Goal: Task Accomplishment & Management: Manage account settings

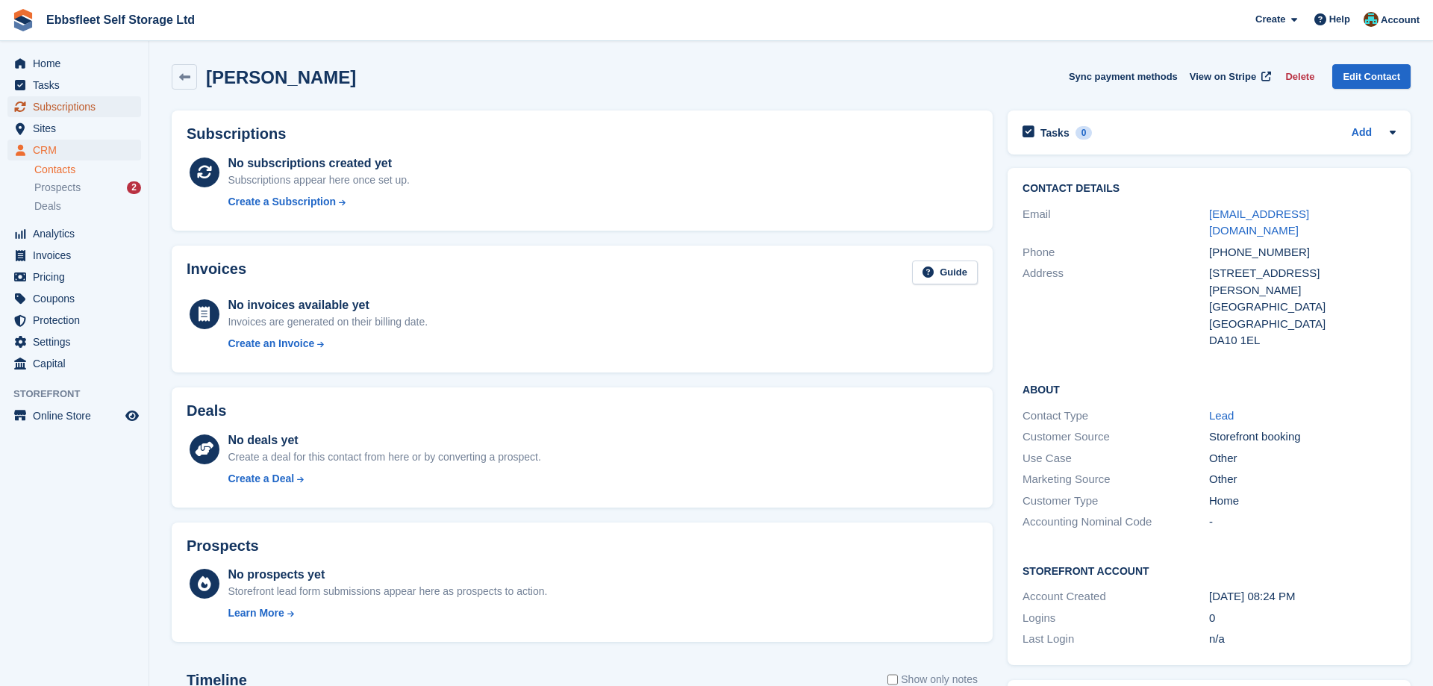
click at [66, 104] on span "Subscriptions" at bounding box center [78, 106] width 90 height 21
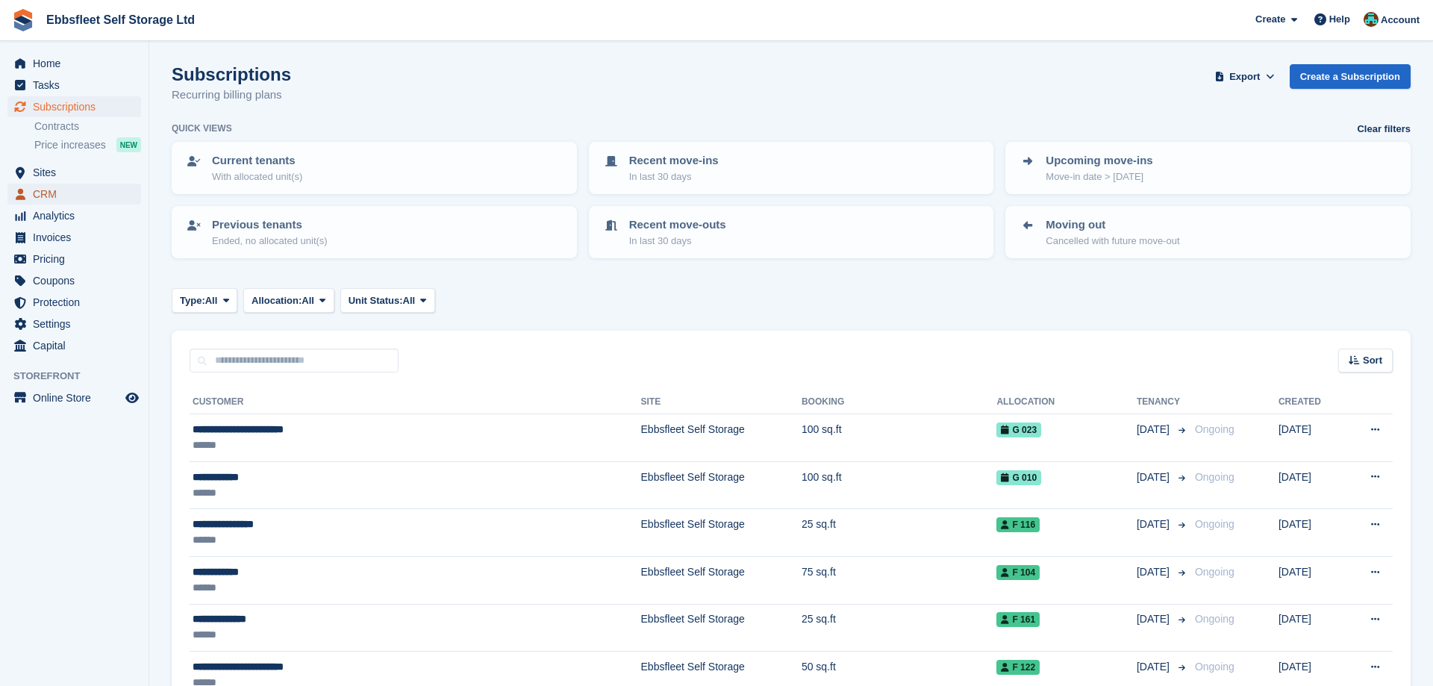
click at [51, 191] on span "CRM" at bounding box center [78, 194] width 90 height 21
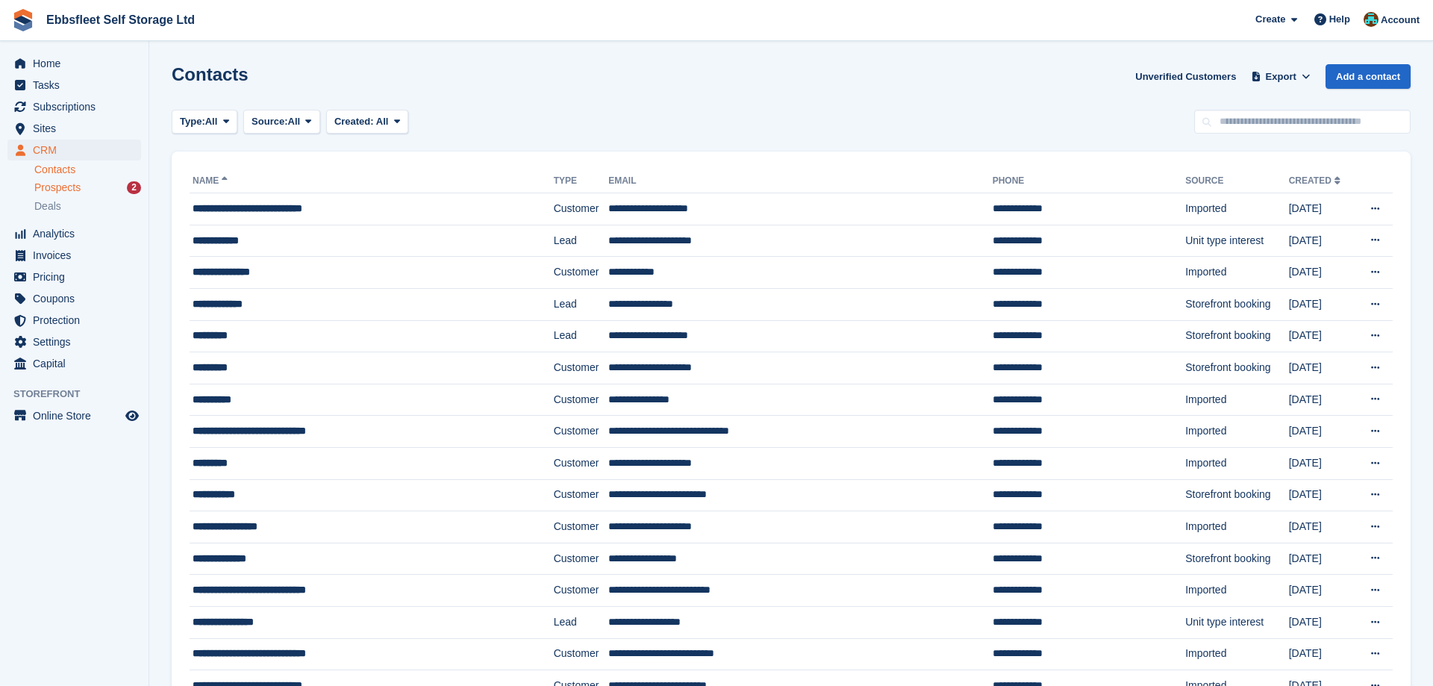
click at [107, 191] on div "Prospects 2" at bounding box center [87, 188] width 107 height 14
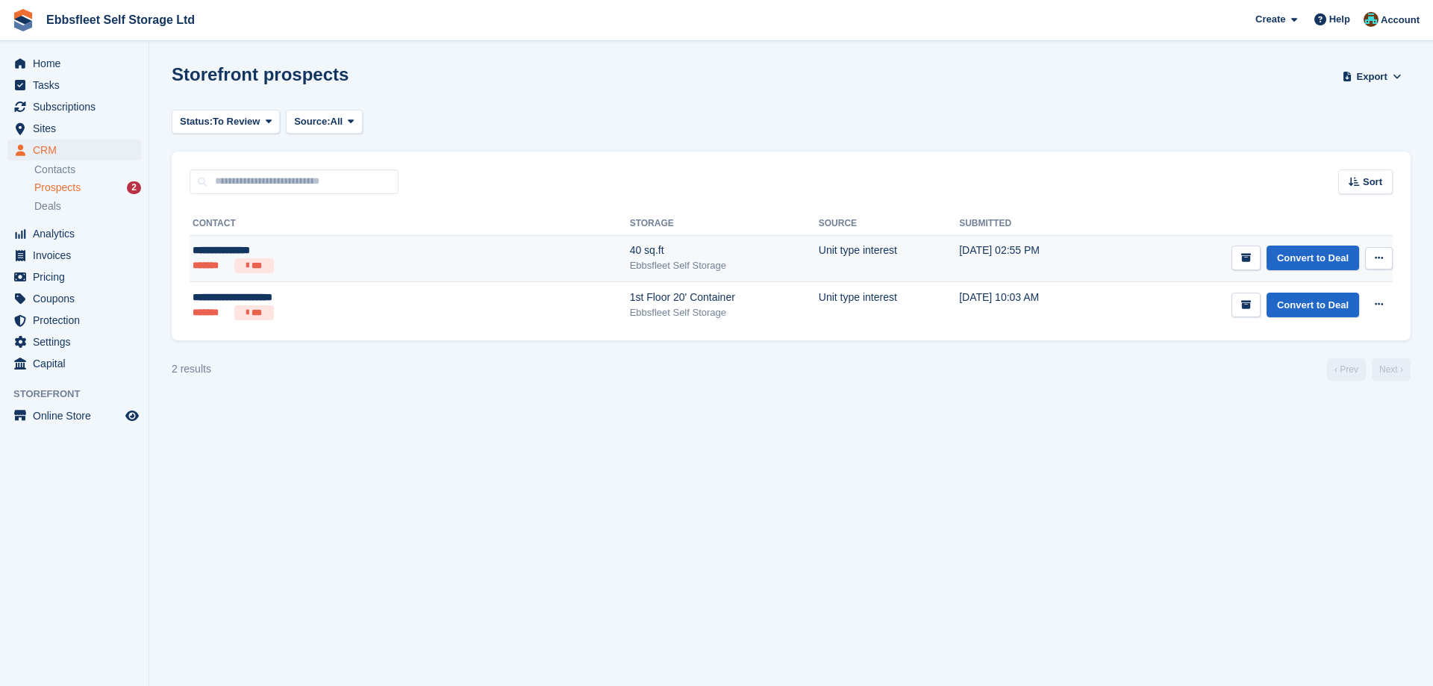
click at [1377, 255] on icon at bounding box center [1379, 258] width 8 height 10
click at [1316, 339] on p "Delete prospect" at bounding box center [1321, 338] width 130 height 19
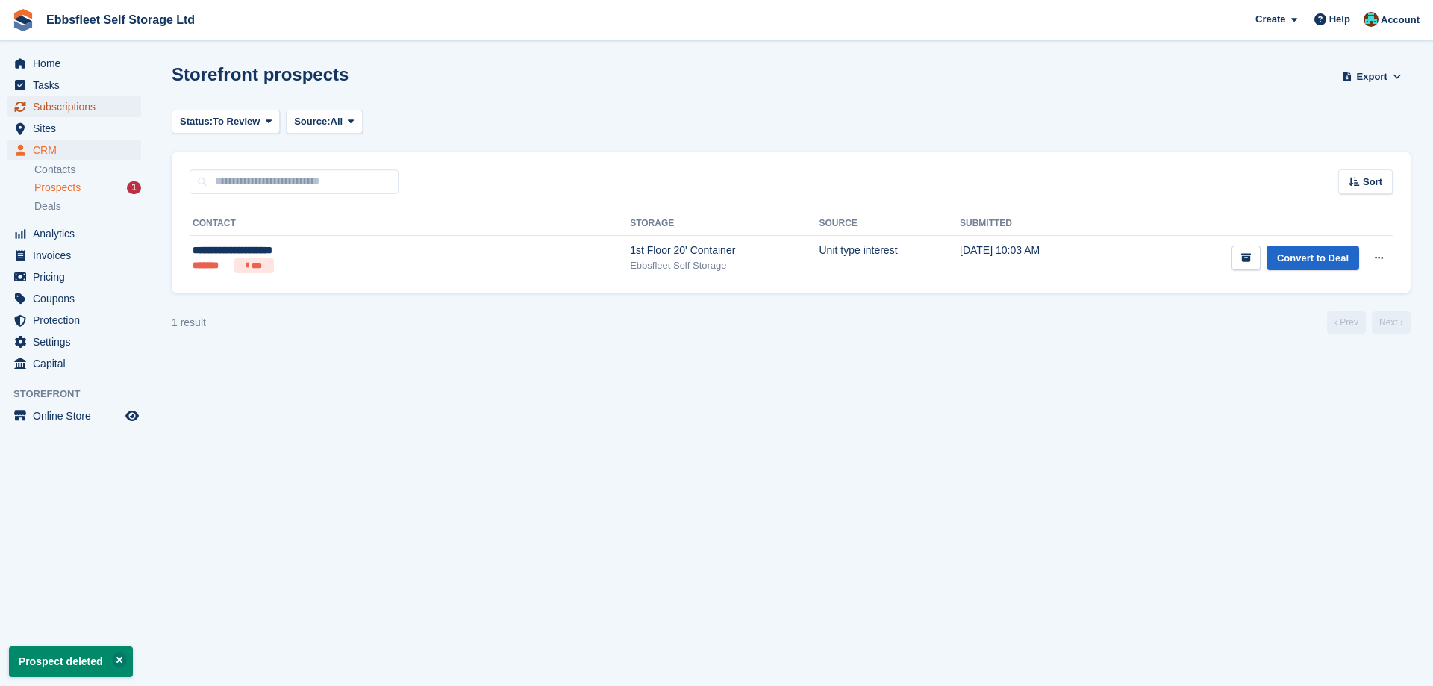
click at [87, 107] on span "Subscriptions" at bounding box center [78, 106] width 90 height 21
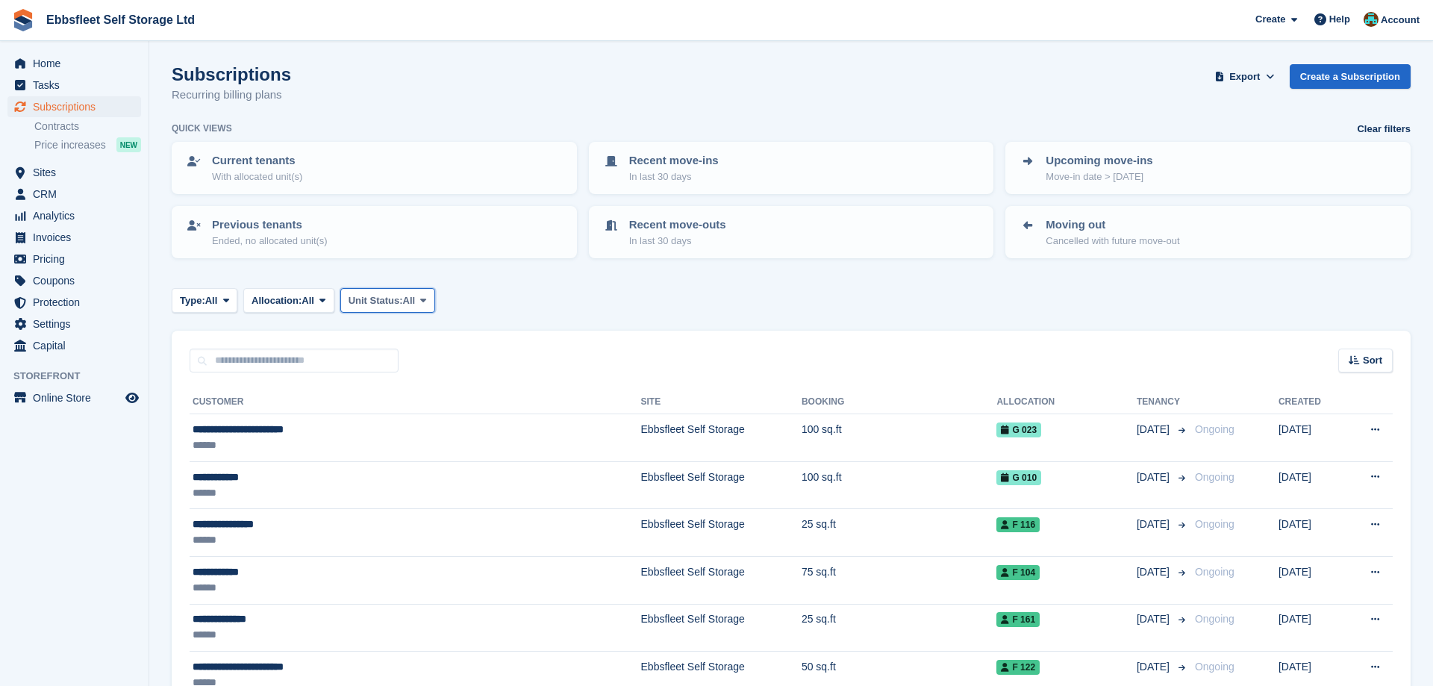
click at [429, 298] on span at bounding box center [423, 300] width 12 height 12
click at [414, 391] on link "Overlocked" at bounding box center [412, 389] width 130 height 27
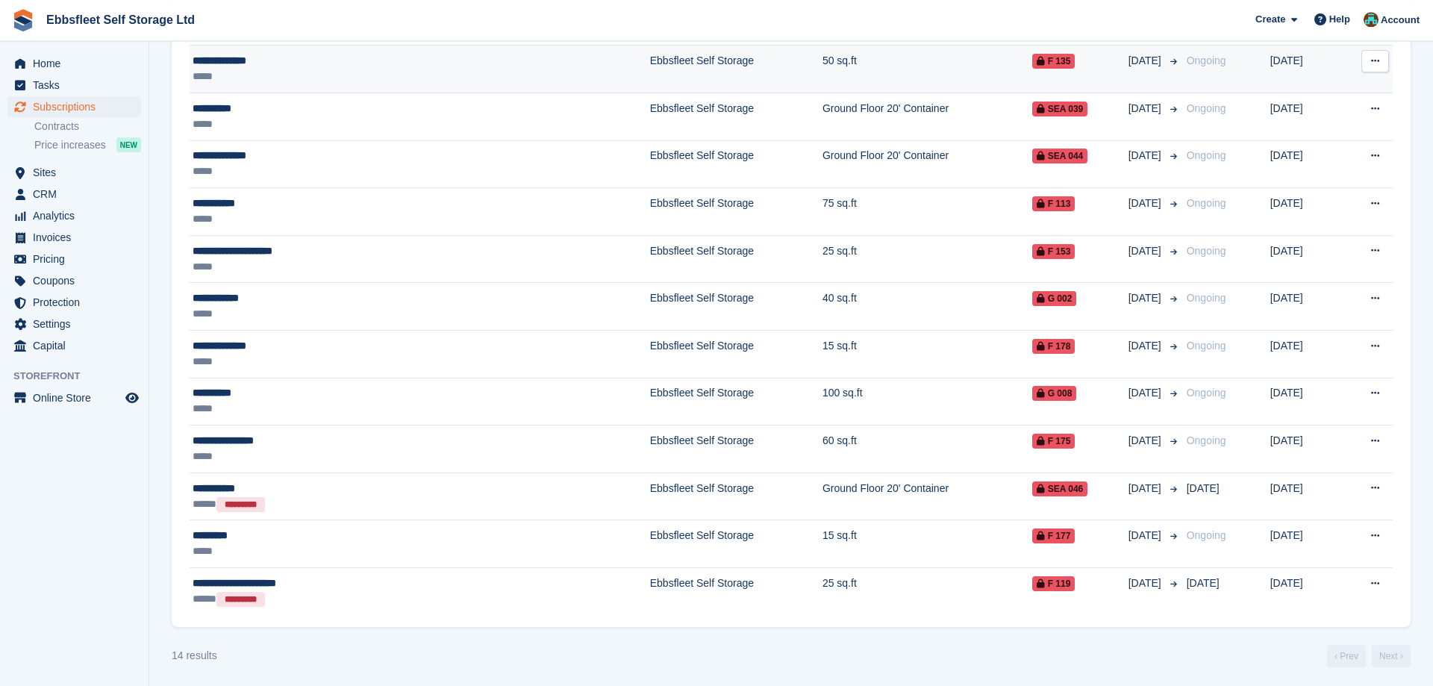
scroll to position [467, 0]
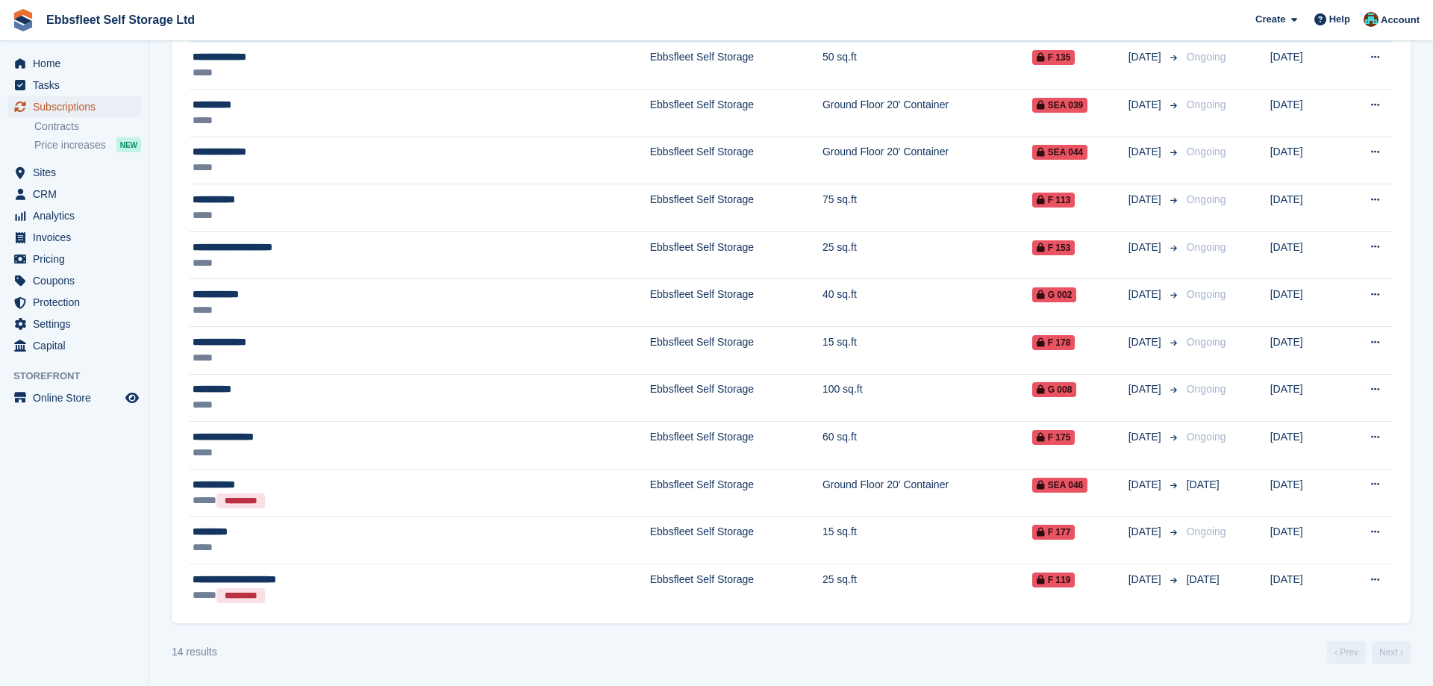
click at [78, 106] on span "Subscriptions" at bounding box center [78, 106] width 90 height 21
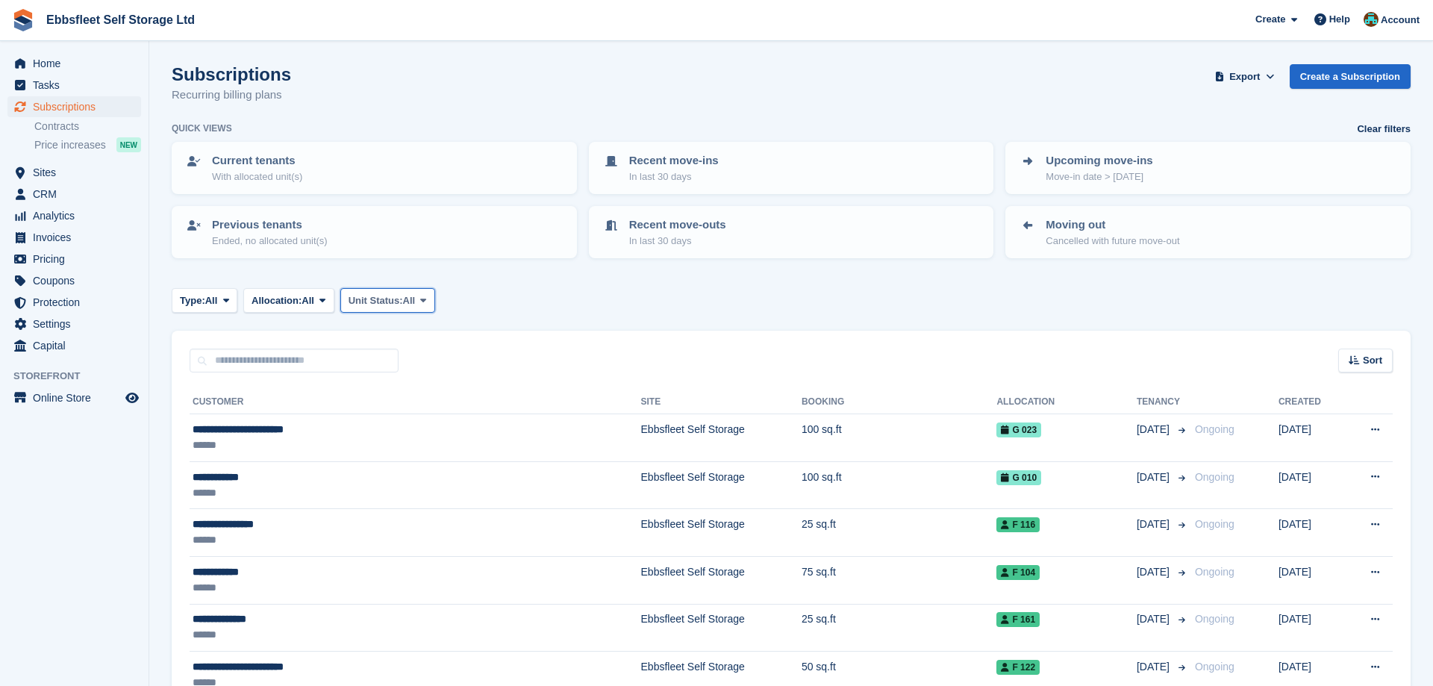
click at [426, 297] on icon at bounding box center [423, 301] width 6 height 10
click at [417, 391] on link "Overlocked" at bounding box center [412, 389] width 130 height 27
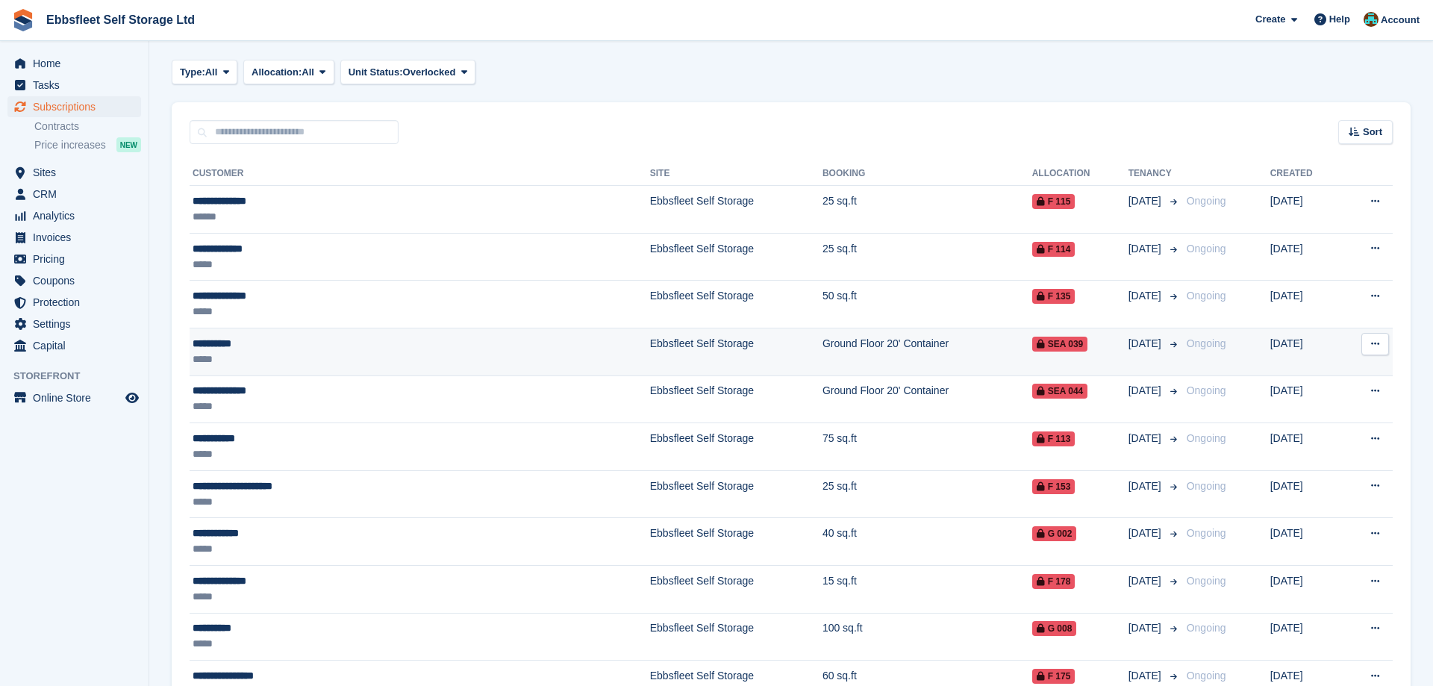
scroll to position [457, 0]
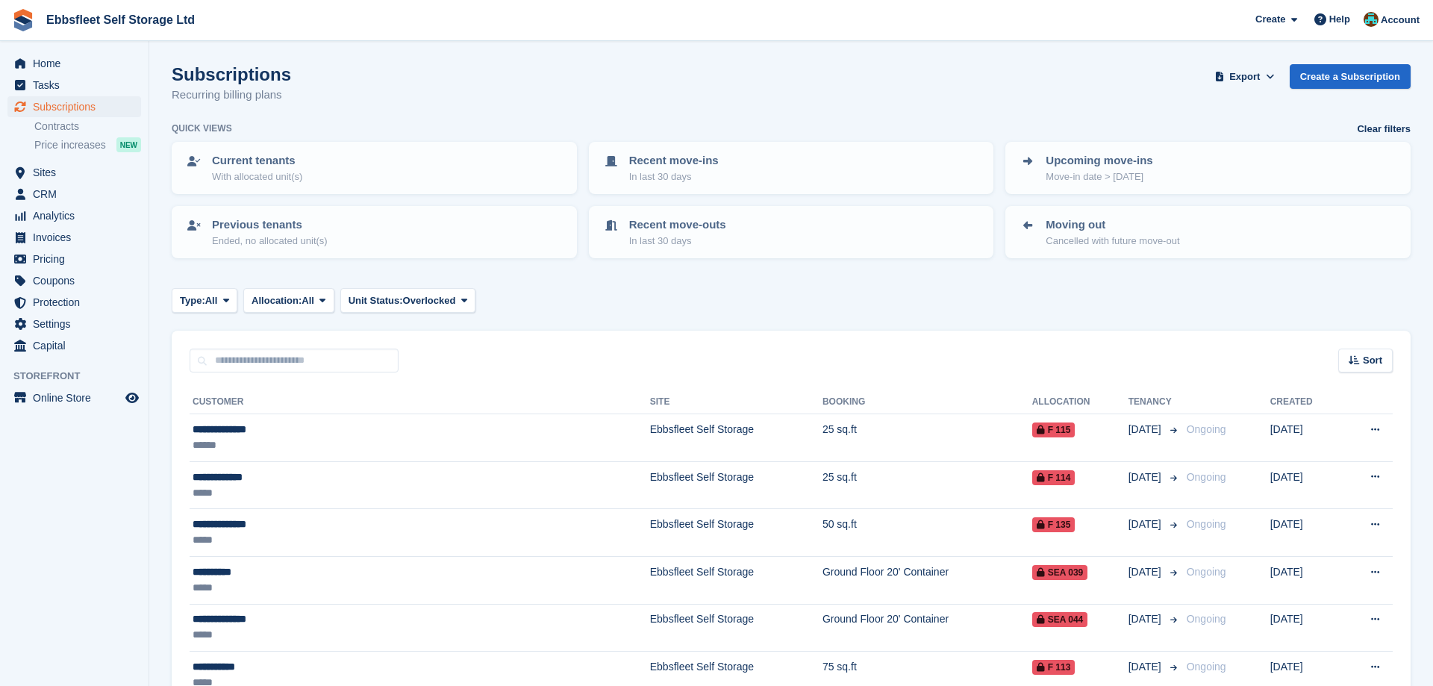
scroll to position [457, 0]
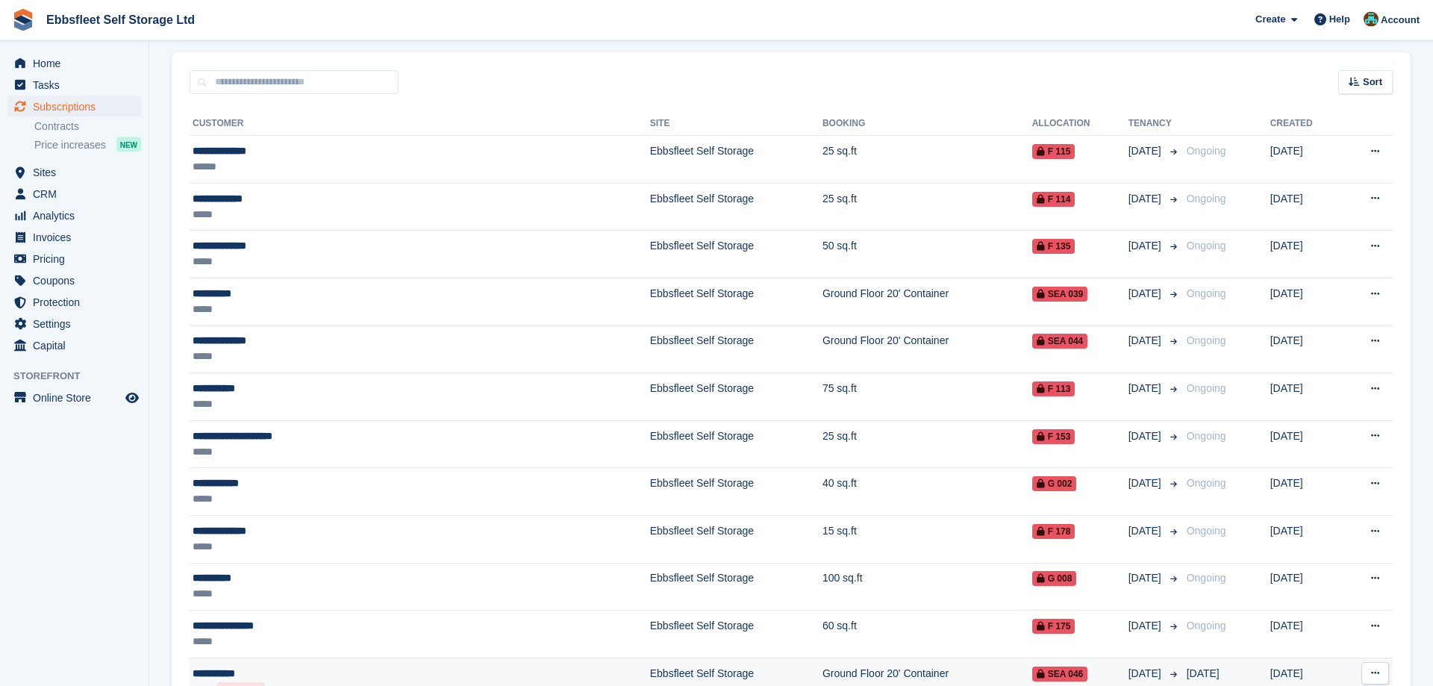
scroll to position [315, 0]
